Goal: Task Accomplishment & Management: Manage account settings

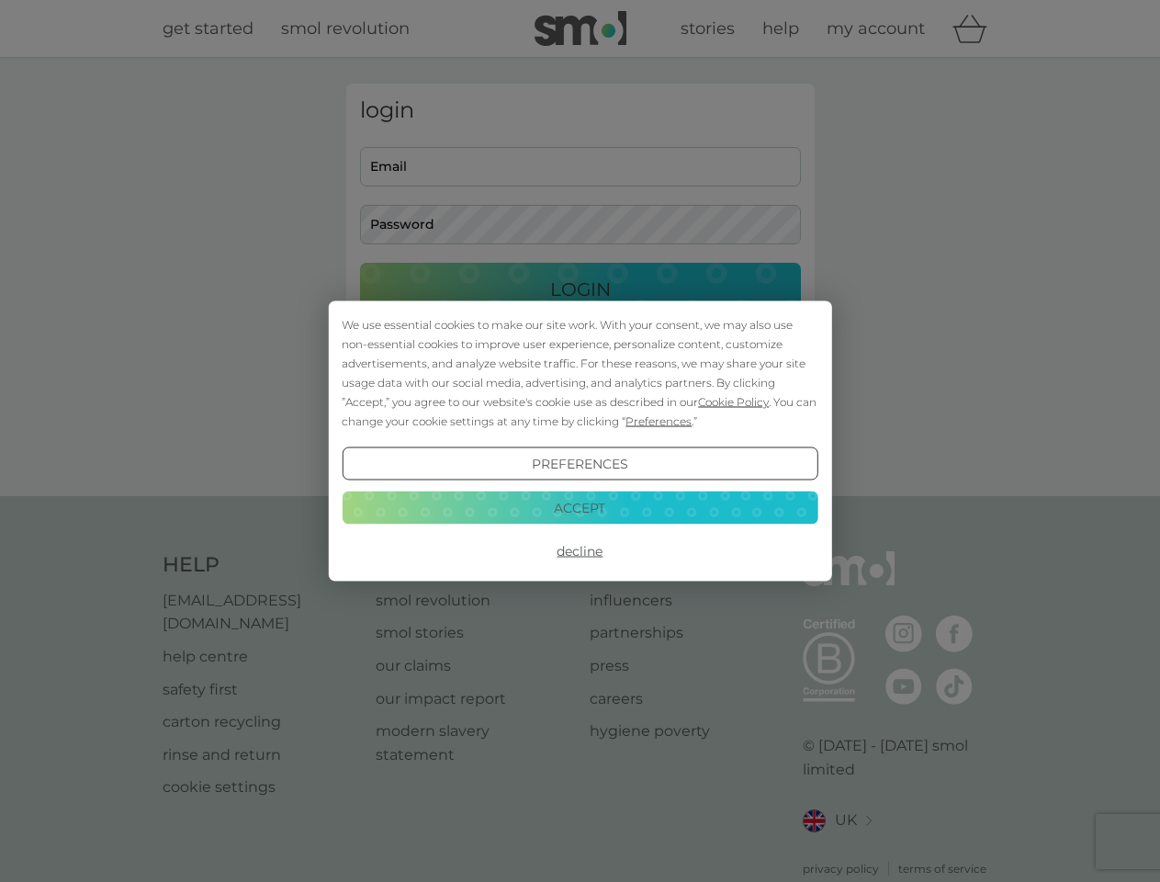
click at [734, 401] on span "Cookie Policy" at bounding box center [733, 402] width 71 height 14
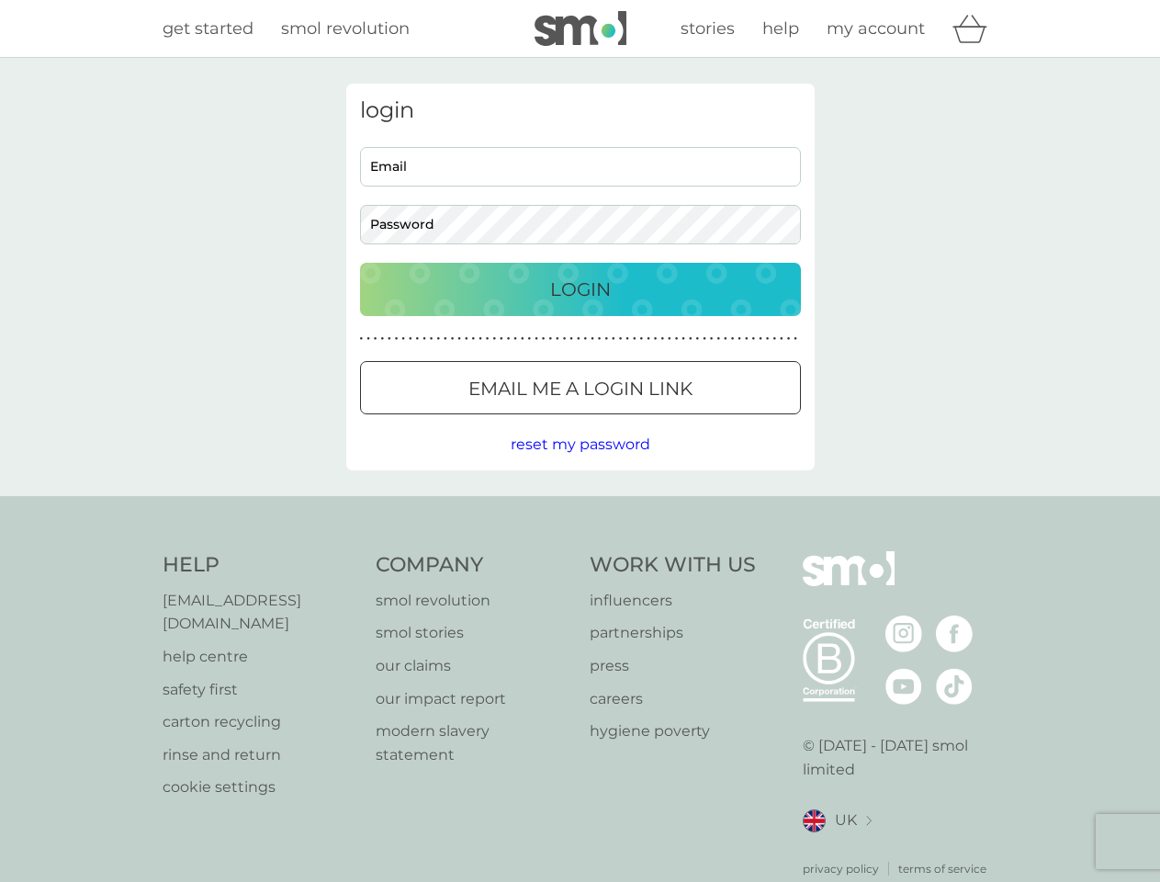
click at [657, 421] on div "login Email Password Login ● ● ● ● ● ● ● ● ● ● ● ● ● ● ● ● ● ● ● ● ● ● ● ● ● ● …" at bounding box center [580, 277] width 468 height 387
click at [579, 464] on div "login Email Password Login ● ● ● ● ● ● ● ● ● ● ● ● ● ● ● ● ● ● ● ● ● ● ● ● ● ● …" at bounding box center [580, 277] width 468 height 387
click at [579, 551] on div "Help [EMAIL_ADDRESS][DOMAIN_NAME] help centre safety first carton recycling rin…" at bounding box center [581, 714] width 836 height 326
click at [579, 507] on div "Help [EMAIL_ADDRESS][DOMAIN_NAME] help centre safety first carton recycling rin…" at bounding box center [580, 714] width 1160 height 436
